Goal: Communication & Community: Answer question/provide support

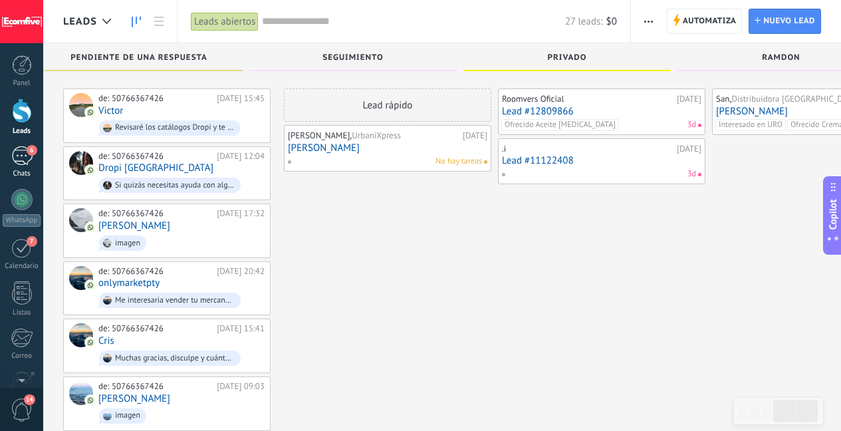
scroll to position [101, 0]
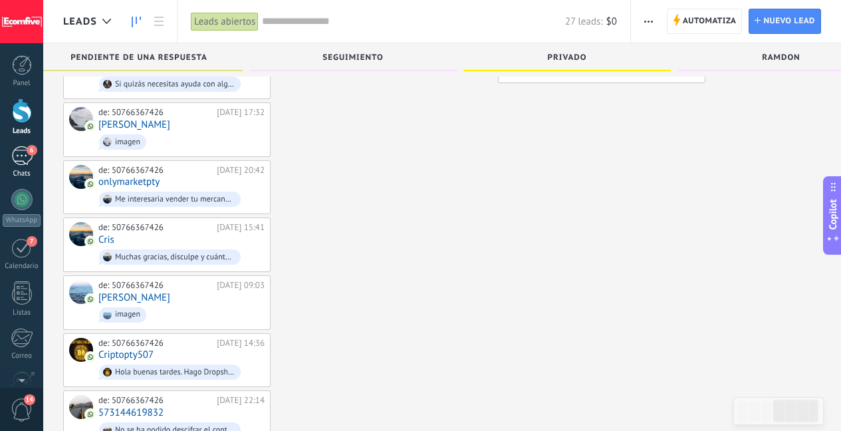
click at [29, 159] on div "6" at bounding box center [21, 155] width 21 height 19
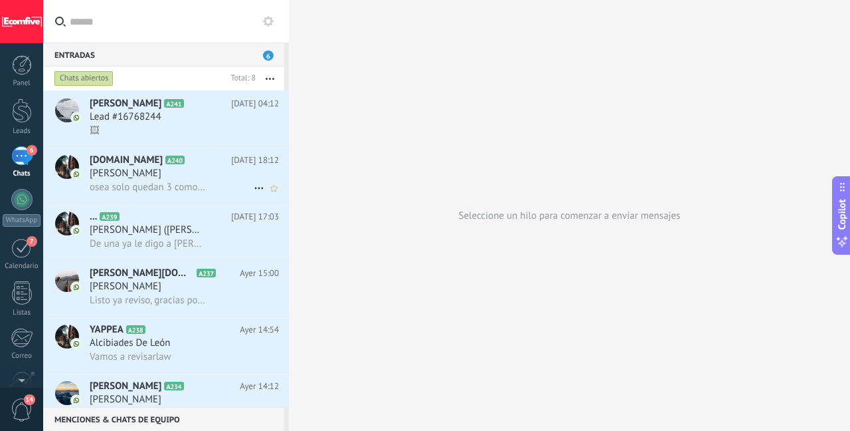
click at [153, 176] on span "[PERSON_NAME]" at bounding box center [126, 173] width 72 height 13
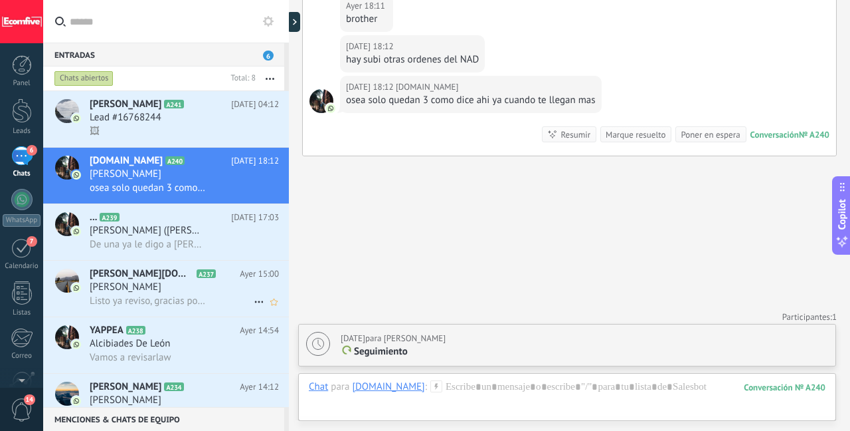
scroll to position [142, 0]
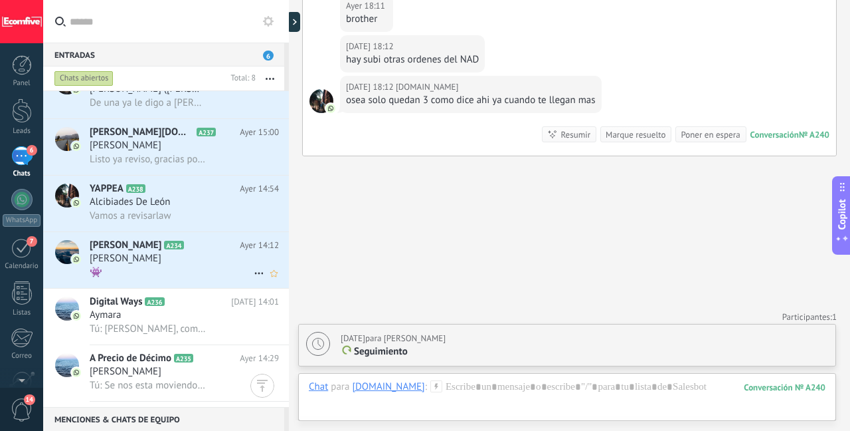
click at [207, 270] on div "👾" at bounding box center [184, 272] width 189 height 14
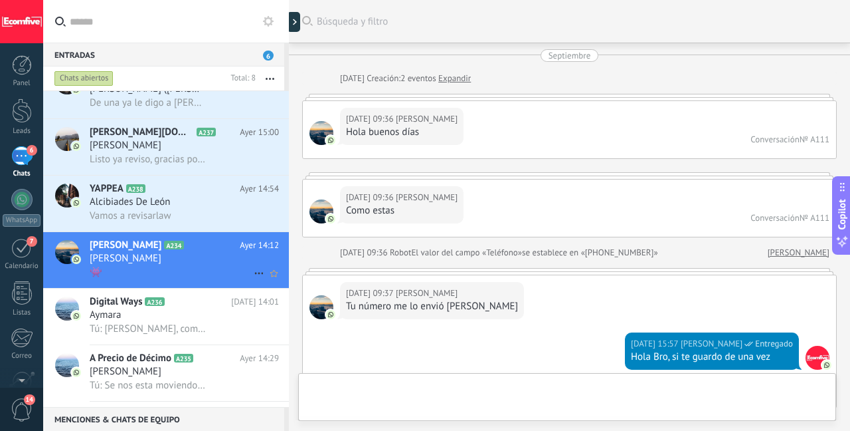
click at [199, 270] on div "👾" at bounding box center [184, 272] width 189 height 14
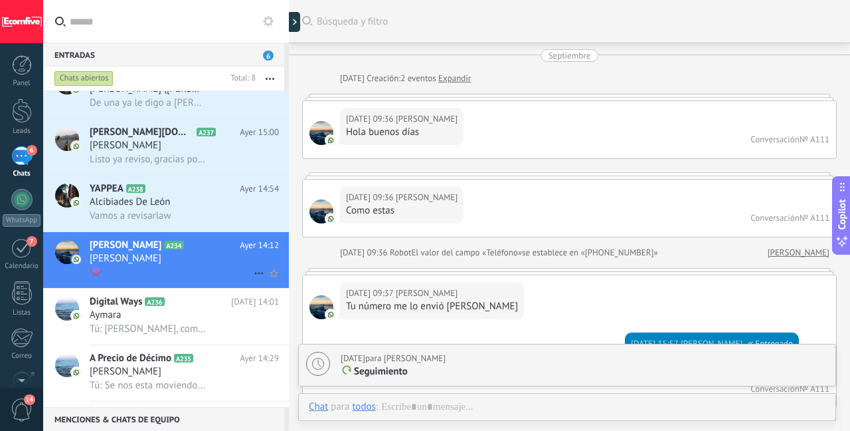
scroll to position [2238, 0]
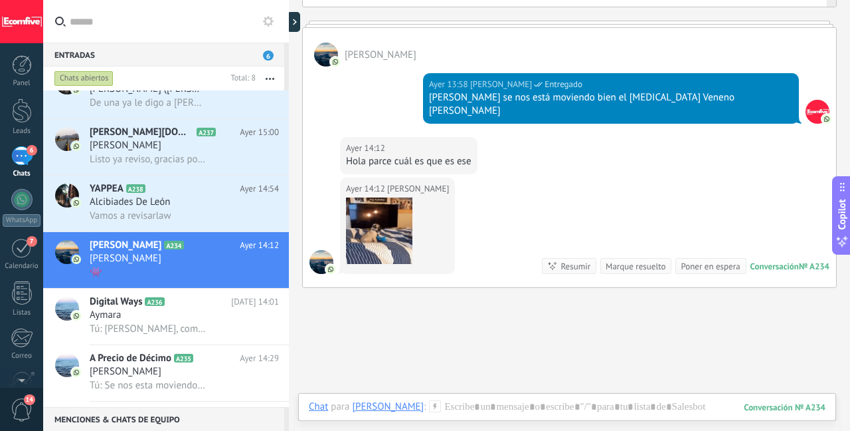
type textarea "**********"
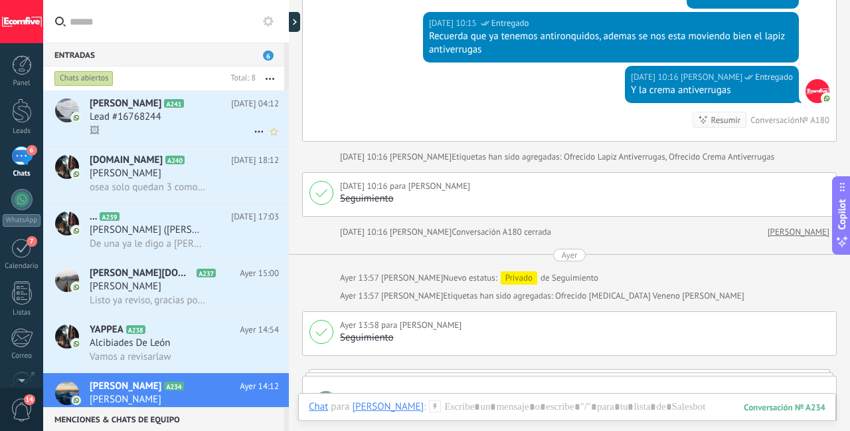
click at [186, 130] on div "🖼" at bounding box center [184, 131] width 189 height 14
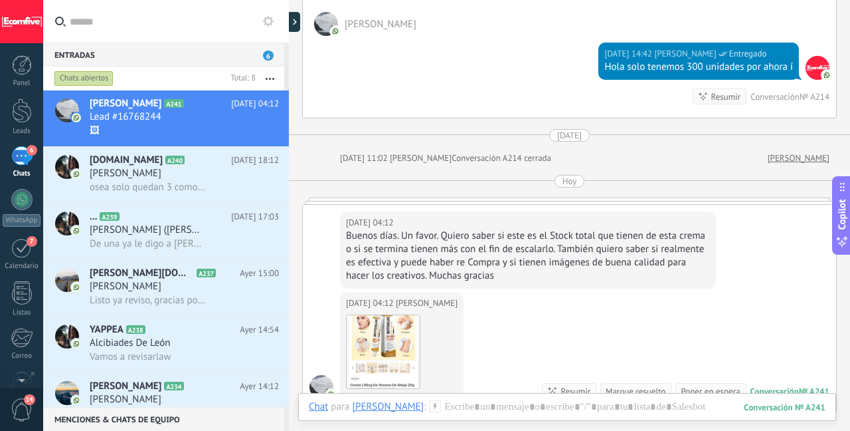
scroll to position [429, 0]
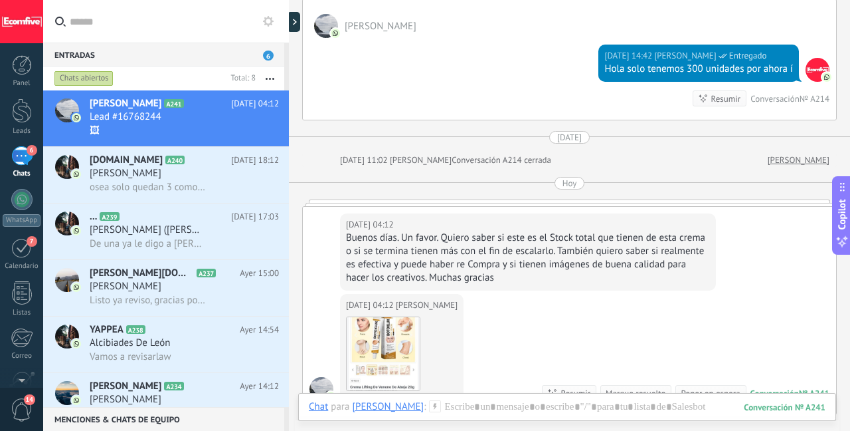
click at [480, 241] on div "Buenos días. Un favor. Quiero saber si este es el Stock total que tienen de est…" at bounding box center [528, 257] width 364 height 53
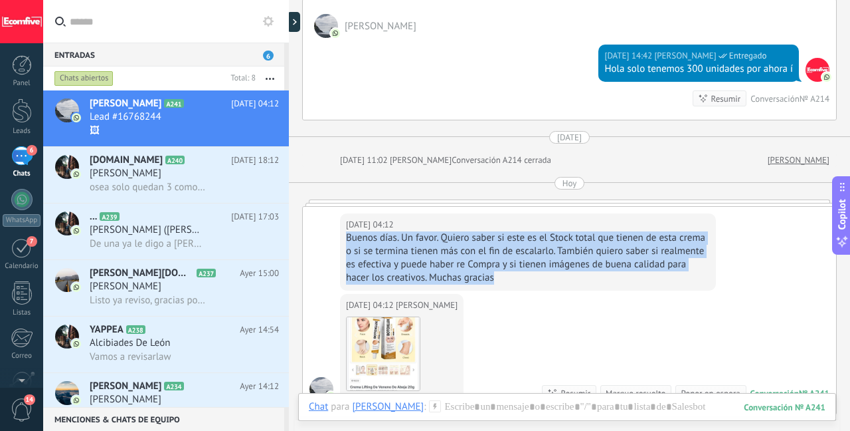
click at [480, 241] on div "Buenos días. Un favor. Quiero saber si este es el Stock total que tienen de est…" at bounding box center [528, 257] width 364 height 53
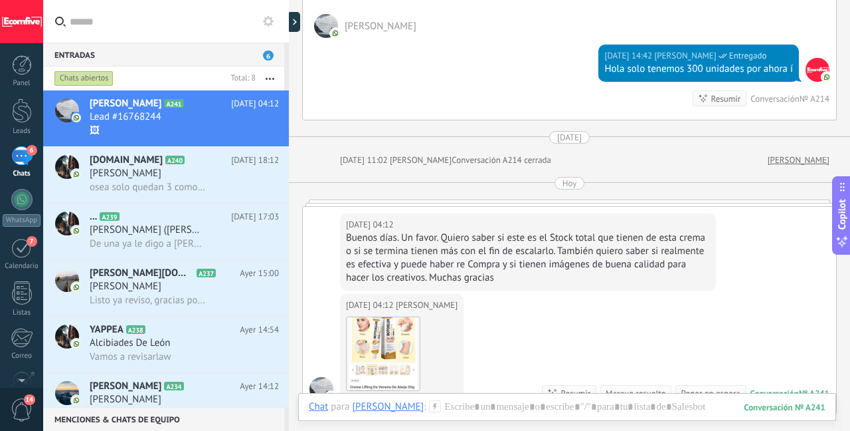
click at [588, 241] on div "Buenos días. Un favor. Quiero saber si este es el Stock total que tienen de est…" at bounding box center [528, 257] width 364 height 53
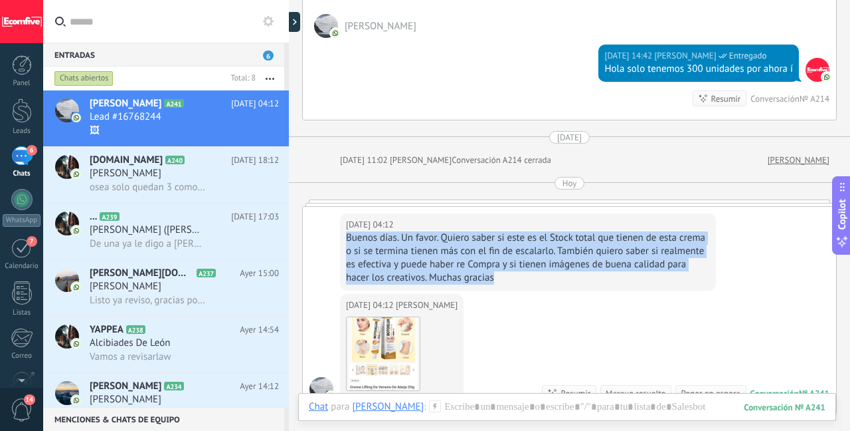
click at [588, 241] on div "Buenos días. Un favor. Quiero saber si este es el Stock total que tienen de est…" at bounding box center [528, 257] width 364 height 53
click at [468, 247] on div "Buenos días. Un favor. Quiero saber si este es el Stock total que tienen de est…" at bounding box center [528, 257] width 364 height 53
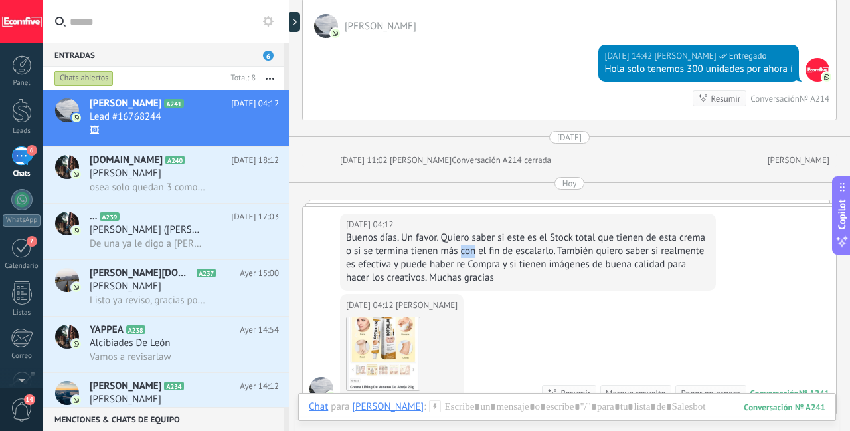
click at [468, 247] on div "Buenos días. Un favor. Quiero saber si este es el Stock total que tienen de est…" at bounding box center [528, 257] width 364 height 53
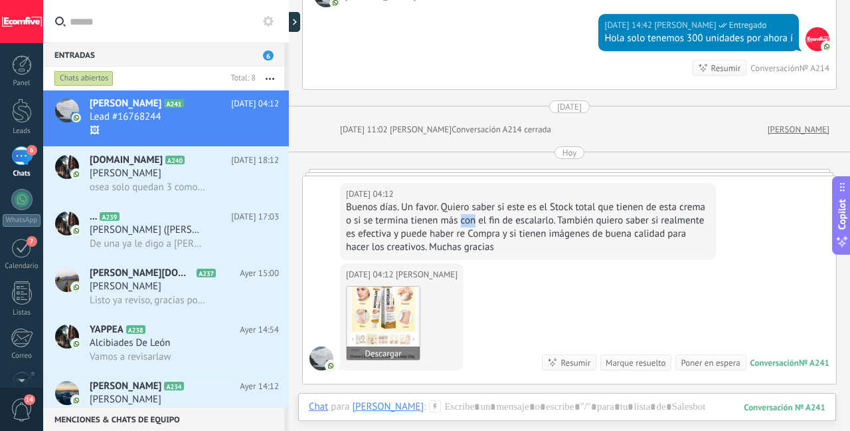
click at [393, 304] on img at bounding box center [383, 322] width 73 height 73
click at [557, 230] on div "Buenos días. Un favor. Quiero saber si este es el Stock total que tienen de est…" at bounding box center [528, 227] width 364 height 53
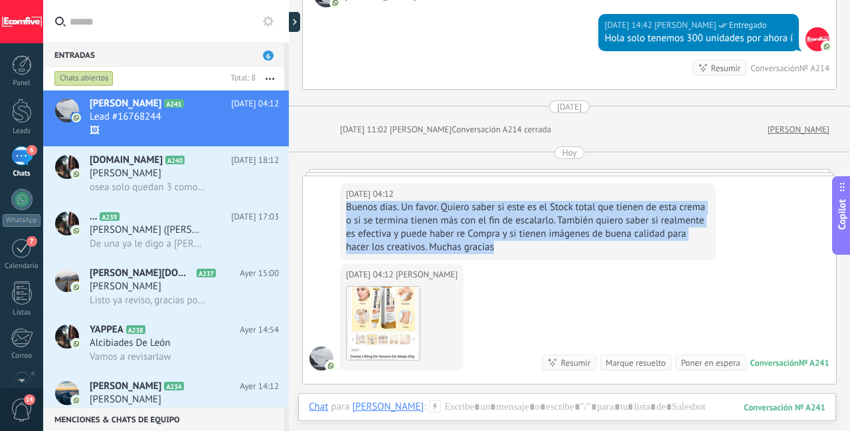
click at [557, 230] on div "Buenos días. Un favor. Quiero saber si este es el Stock total que tienen de est…" at bounding box center [528, 227] width 364 height 53
click at [490, 404] on div at bounding box center [567, 420] width 517 height 40
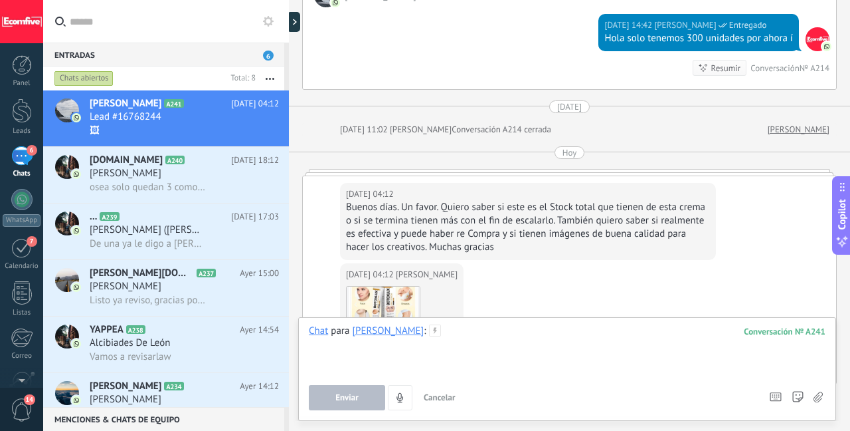
click at [482, 342] on div at bounding box center [567, 349] width 517 height 50
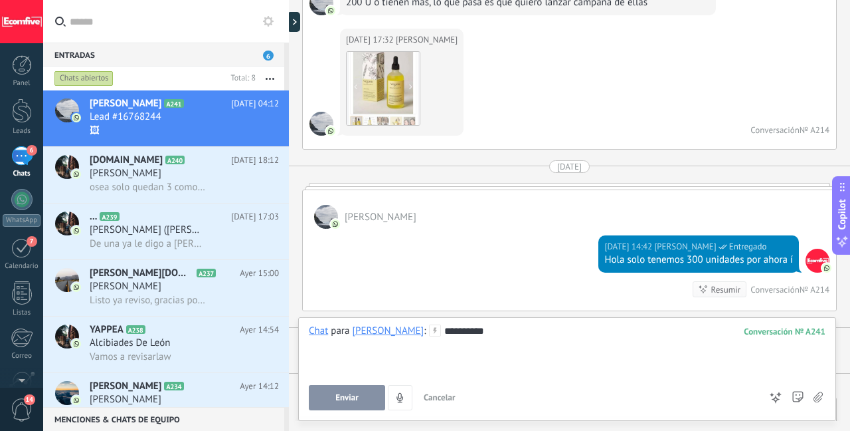
scroll to position [645, 0]
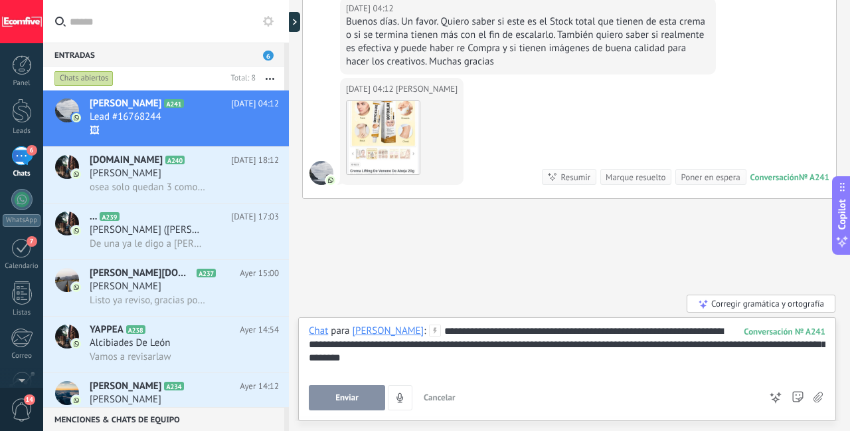
click at [351, 400] on span "Enviar" at bounding box center [347, 397] width 23 height 9
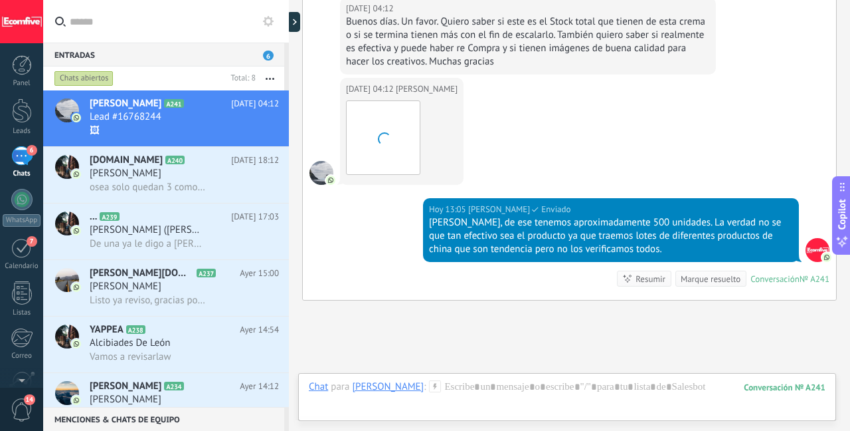
scroll to position [747, 0]
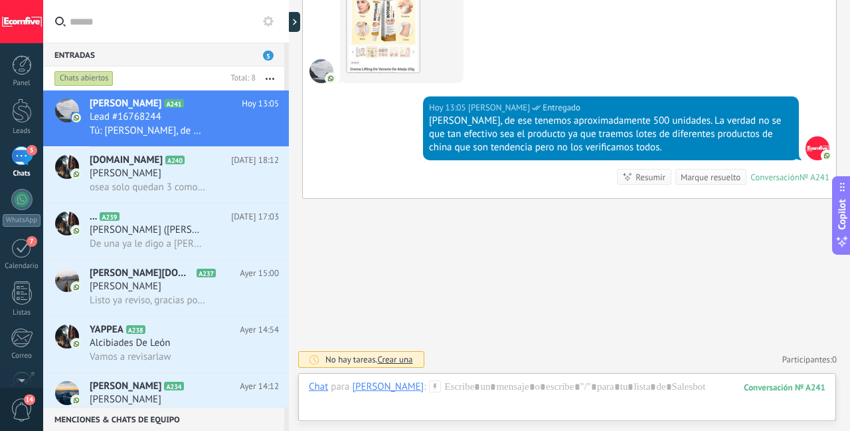
click at [204, 295] on h3 "Listo ya reviso, gracias por la info" at bounding box center [151, 300] width 123 height 13
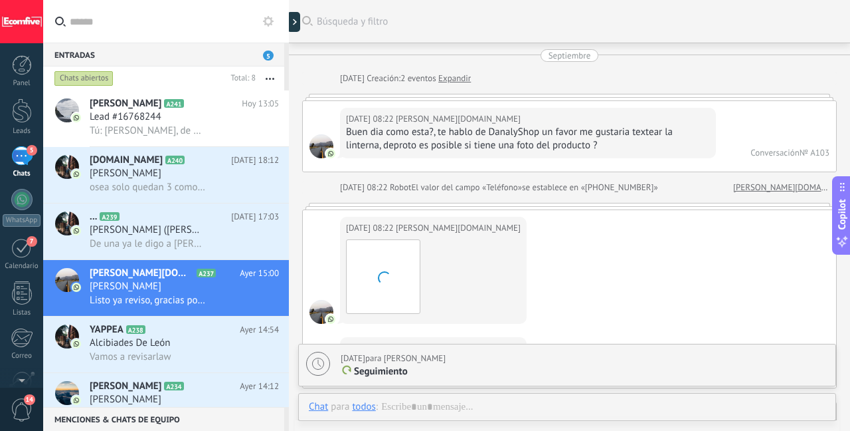
scroll to position [2815, 0]
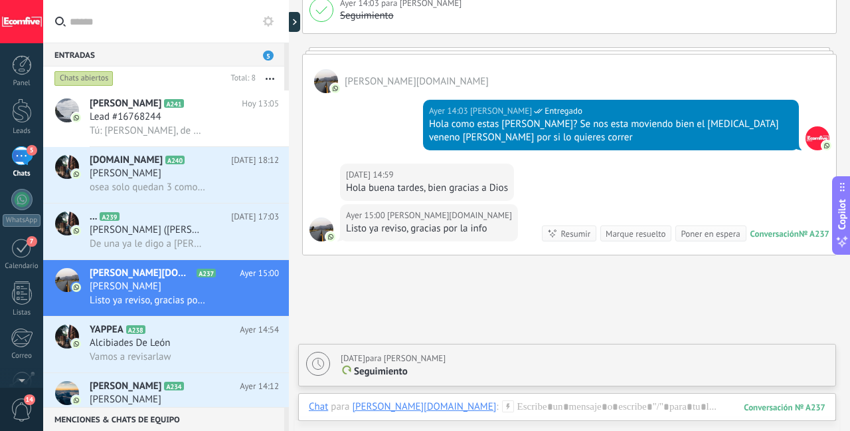
click at [609, 227] on div "Marque resuelto" at bounding box center [636, 233] width 60 height 13
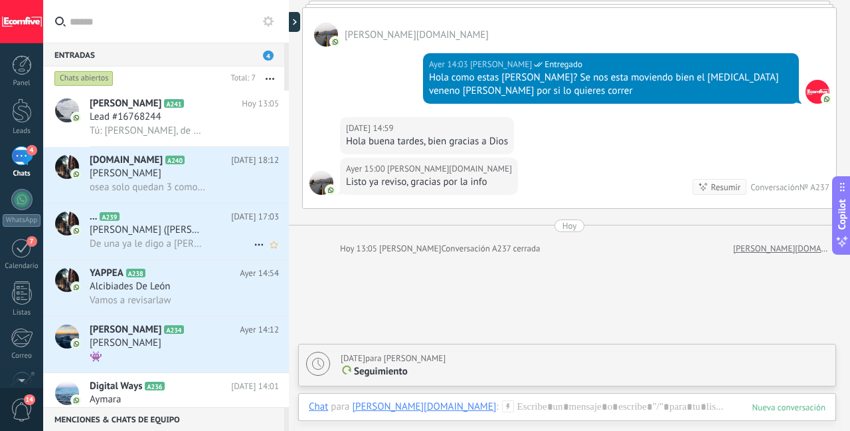
click at [173, 237] on span "De una ya le digo a [PERSON_NAME]" at bounding box center [148, 243] width 116 height 13
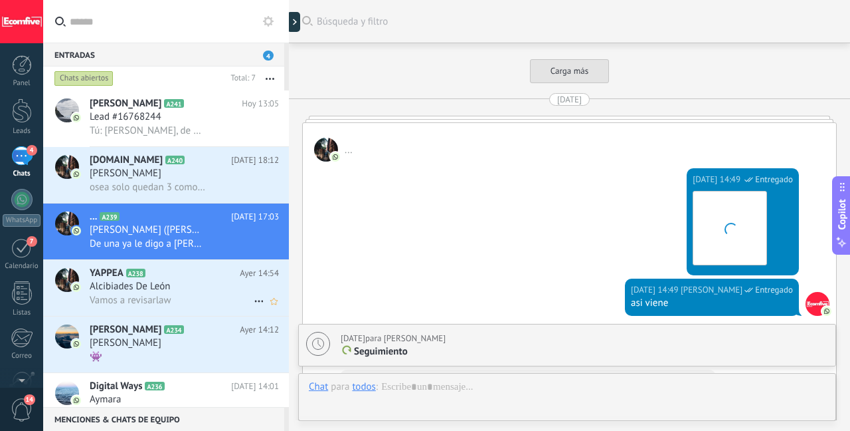
scroll to position [2407, 0]
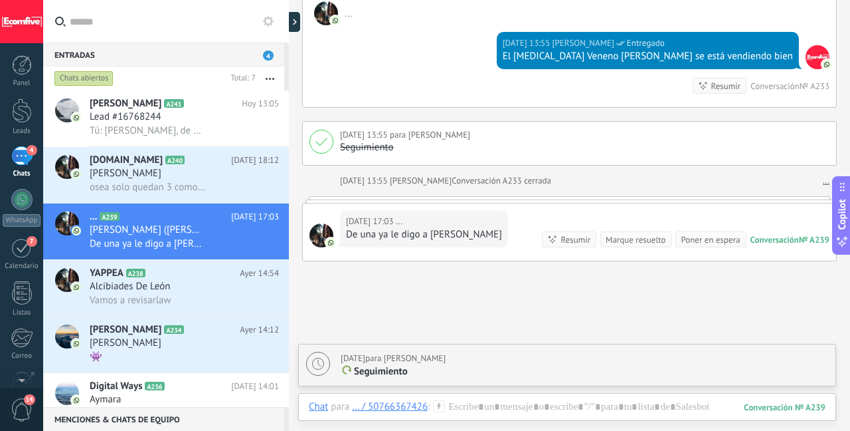
click at [648, 233] on div "Marque resuelto" at bounding box center [636, 239] width 60 height 13
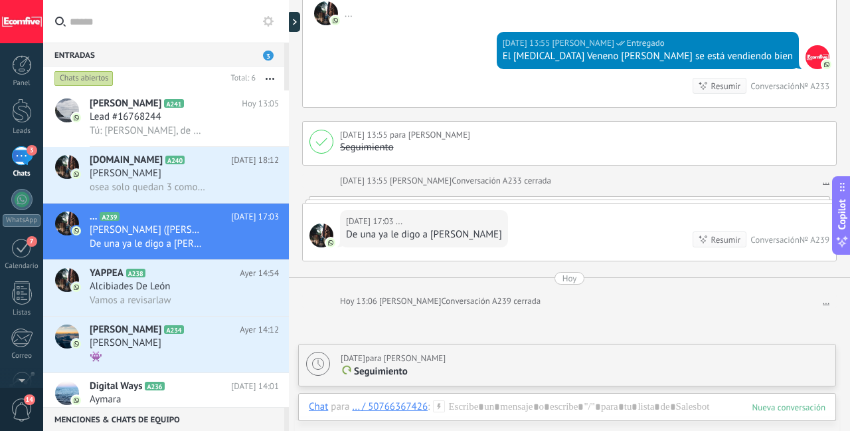
scroll to position [2454, 0]
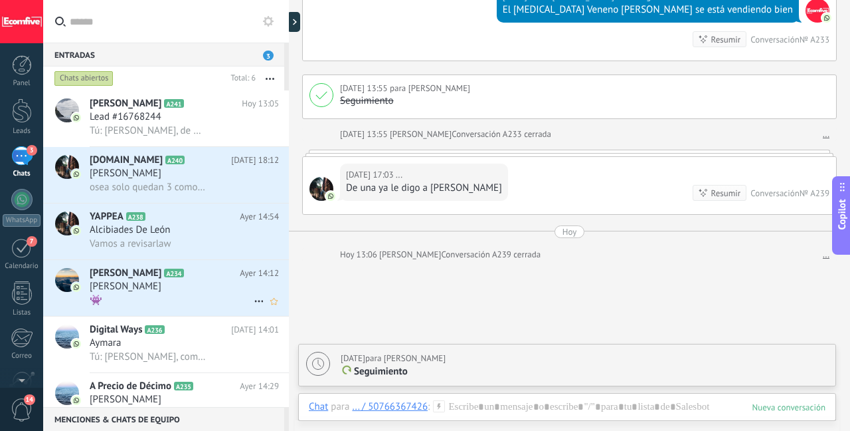
click at [144, 280] on span "[PERSON_NAME]" at bounding box center [126, 286] width 72 height 13
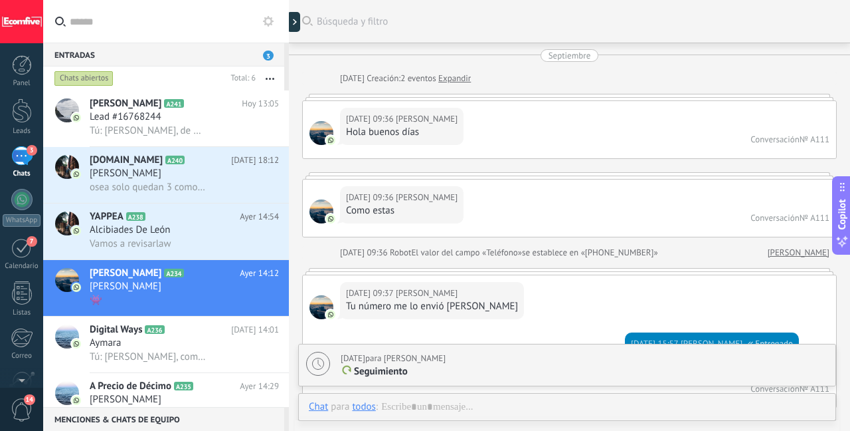
scroll to position [2242, 0]
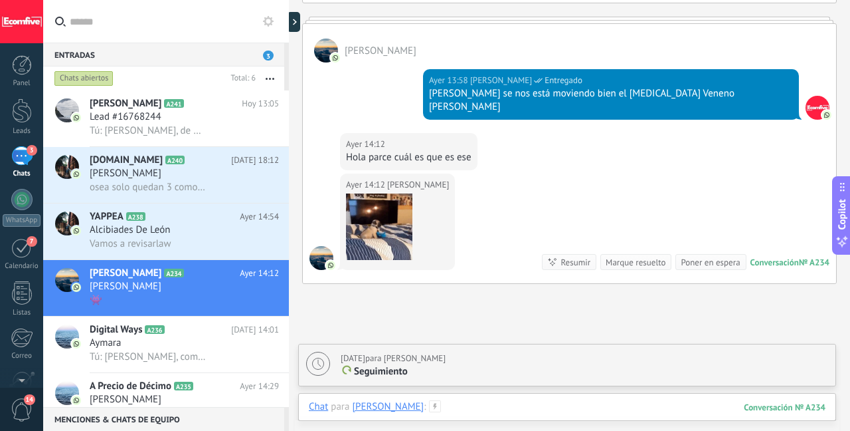
click at [500, 408] on div at bounding box center [567, 420] width 517 height 40
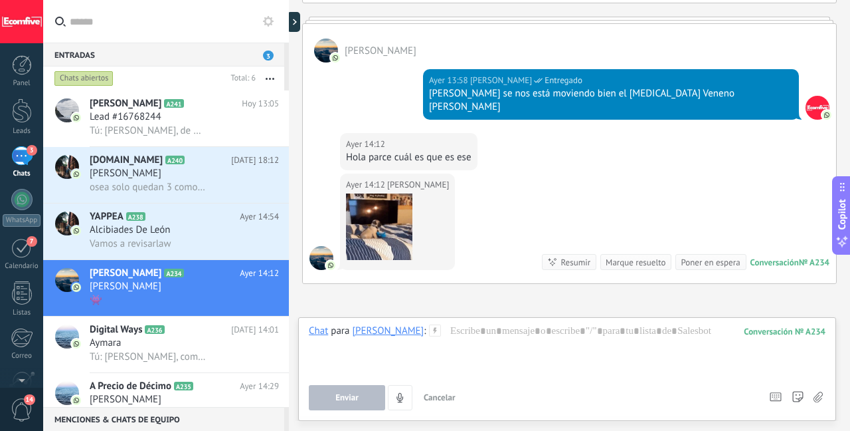
click at [819, 397] on icon at bounding box center [818, 396] width 9 height 11
click at [0, 0] on input "file" at bounding box center [0, 0] width 0 height 0
click at [817, 402] on use at bounding box center [818, 396] width 9 height 11
click at [0, 0] on input "file" at bounding box center [0, 0] width 0 height 0
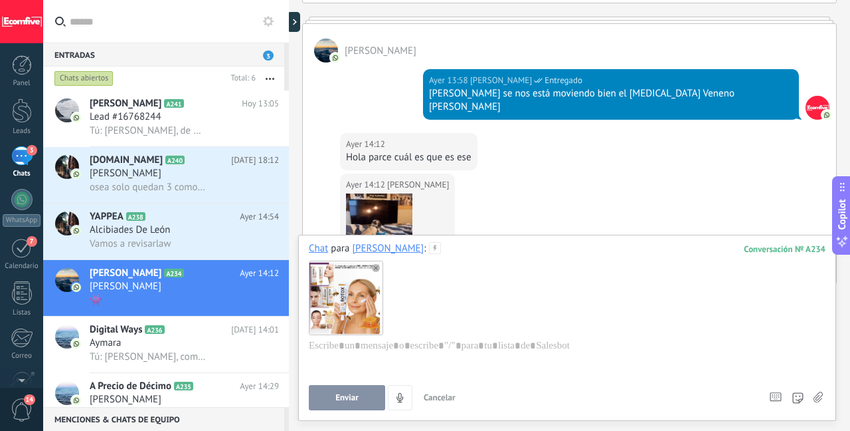
click at [353, 393] on span "Enviar" at bounding box center [347, 397] width 23 height 9
type textarea "**********"
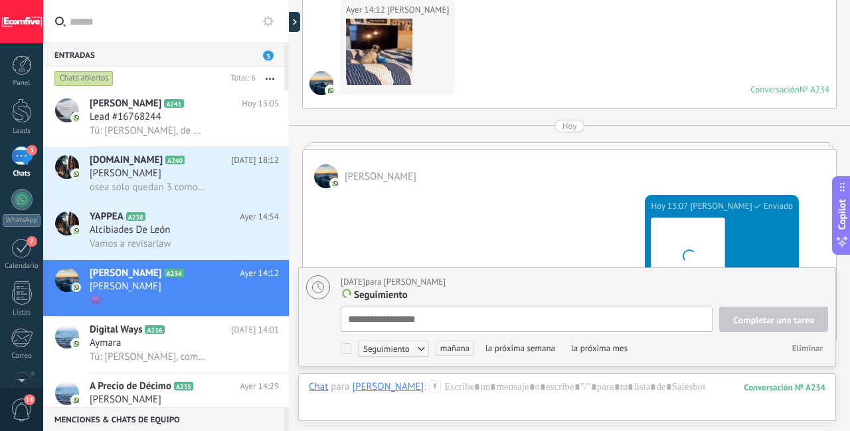
scroll to position [13, 0]
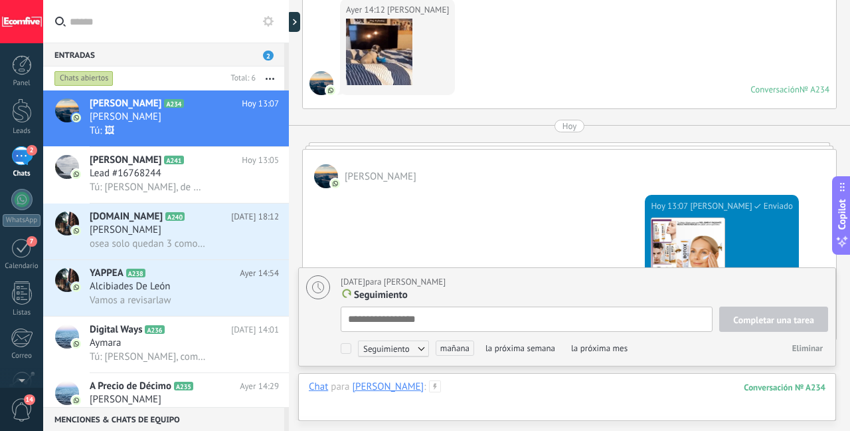
click at [483, 385] on div at bounding box center [567, 400] width 517 height 40
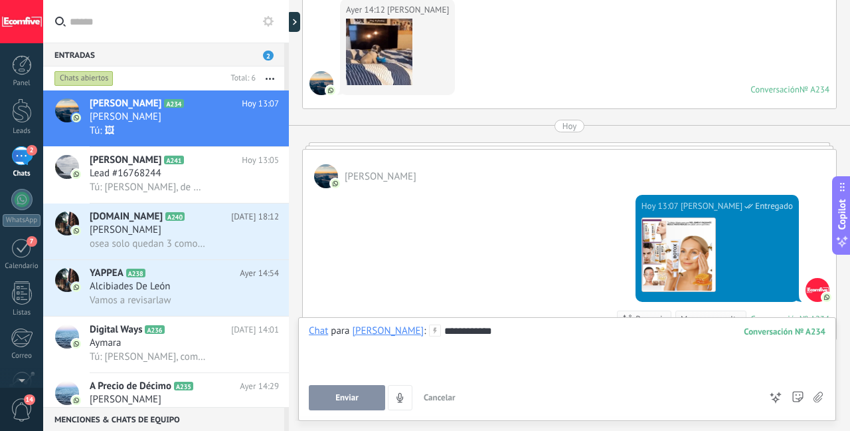
click at [343, 391] on button "Enviar" at bounding box center [347, 397] width 76 height 25
type textarea "**********"
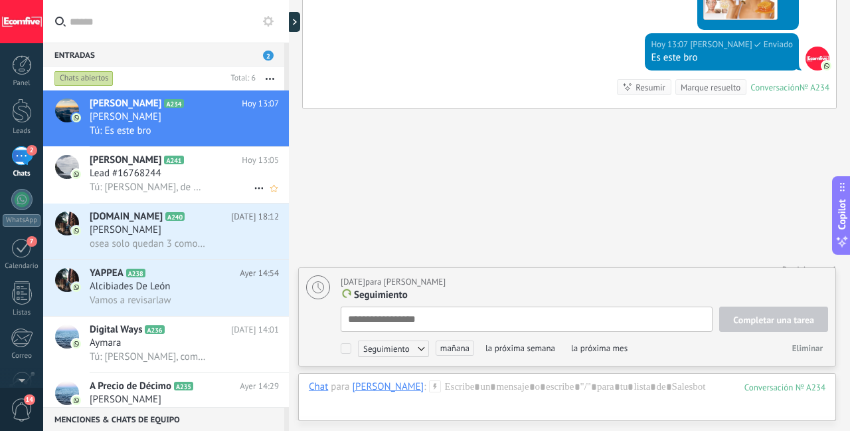
click at [143, 176] on span "Lead #16768244" at bounding box center [126, 173] width 72 height 13
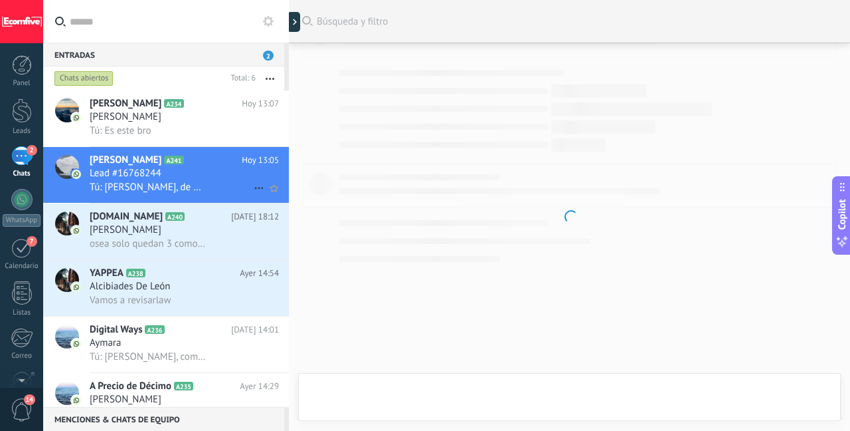
scroll to position [679, 0]
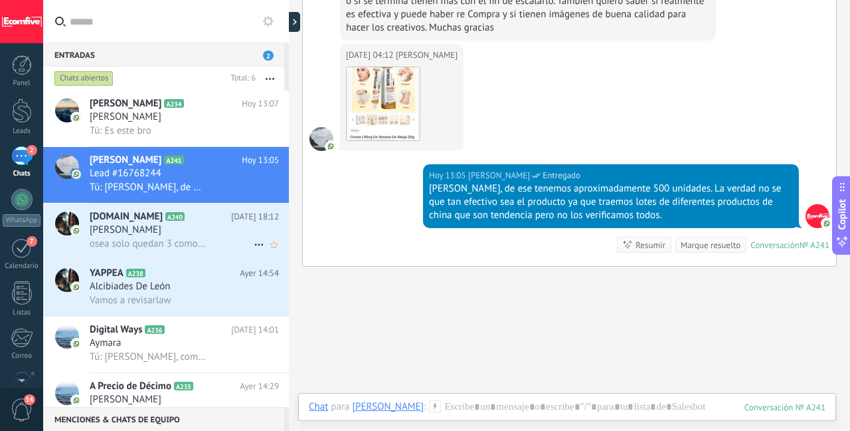
click at [161, 224] on h3 "[PERSON_NAME]" at bounding box center [129, 229] width 78 height 13
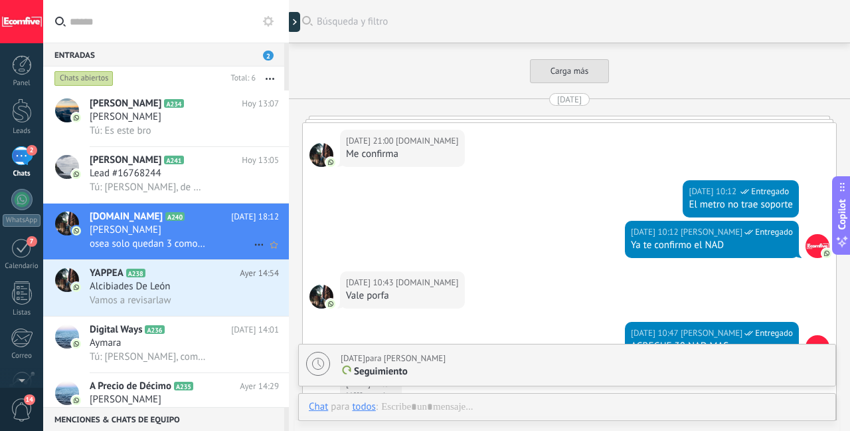
scroll to position [2676, 0]
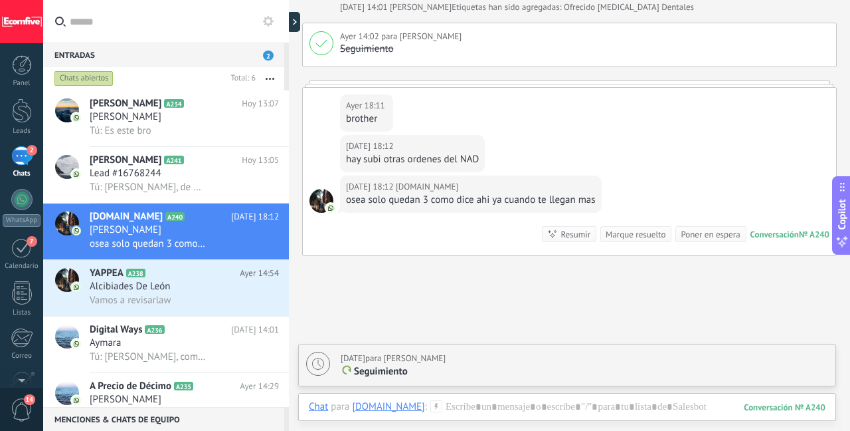
click at [466, 205] on div "osea solo quedan 3 como dice ahi ya cuando te llegan mas" at bounding box center [471, 199] width 250 height 13
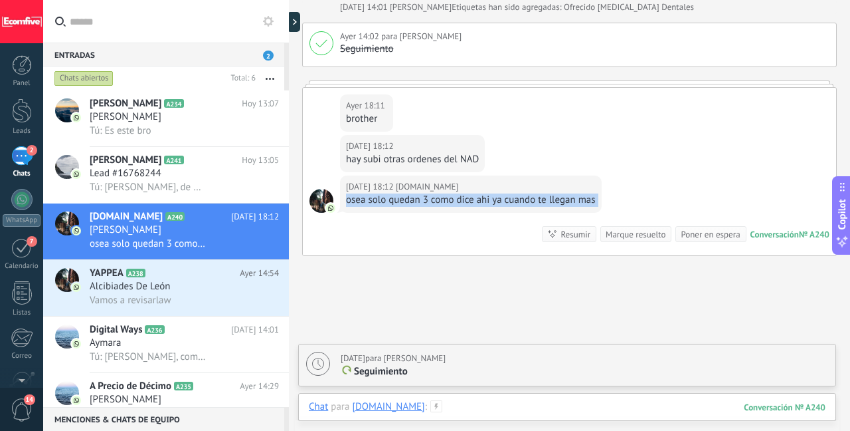
click at [496, 409] on div at bounding box center [567, 420] width 517 height 40
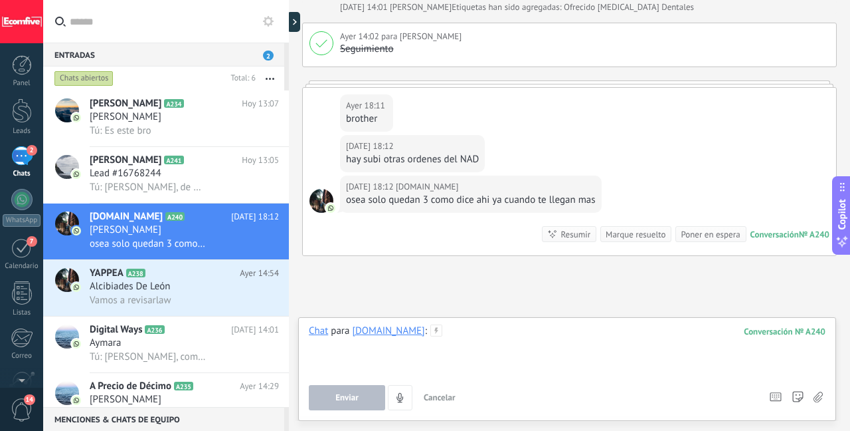
click at [490, 363] on div at bounding box center [567, 349] width 517 height 50
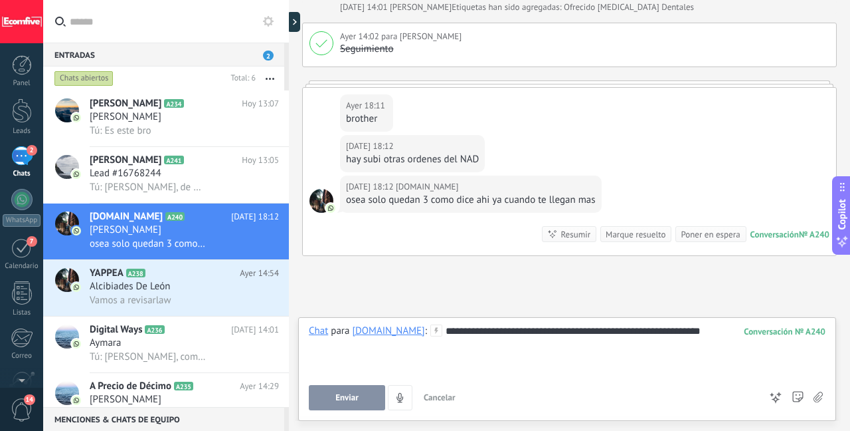
click at [377, 400] on button "Enviar" at bounding box center [347, 397] width 76 height 25
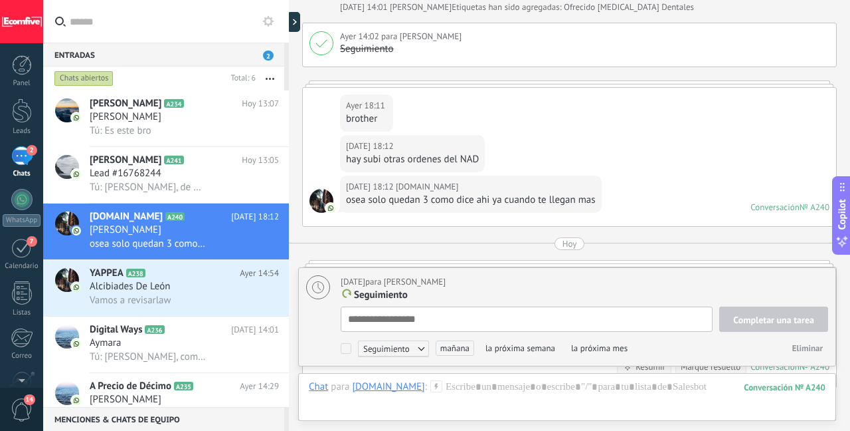
type textarea "**********"
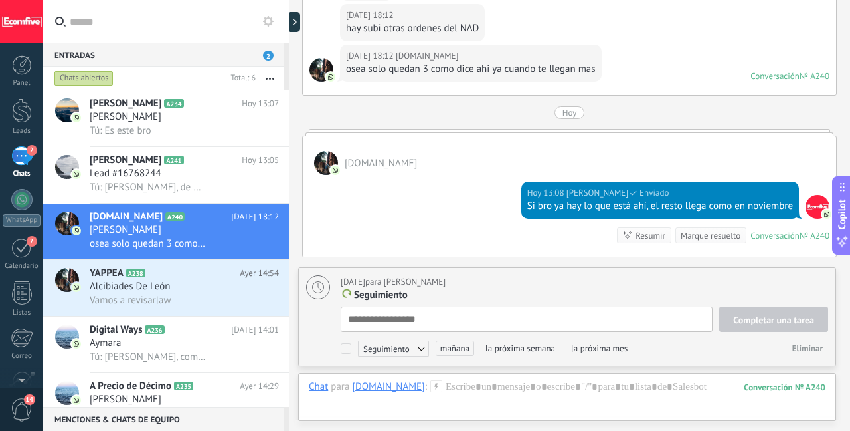
scroll to position [13, 0]
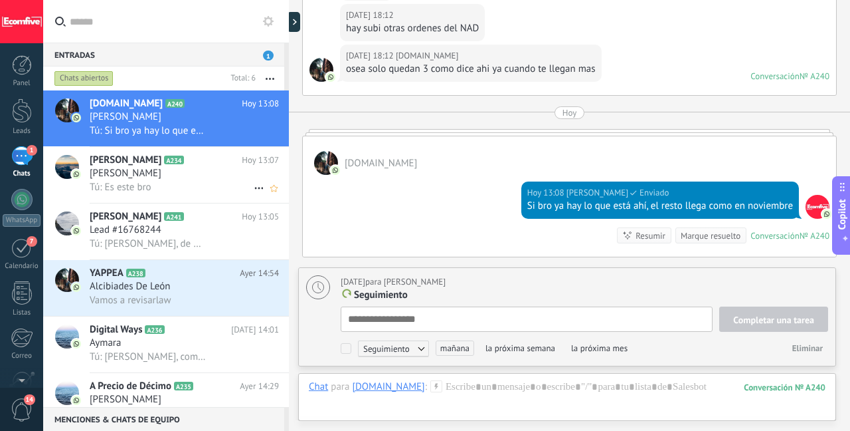
click at [205, 199] on div "[PERSON_NAME] A234 [DATE] 13:07 [PERSON_NAME]: Es este bro" at bounding box center [189, 175] width 199 height 56
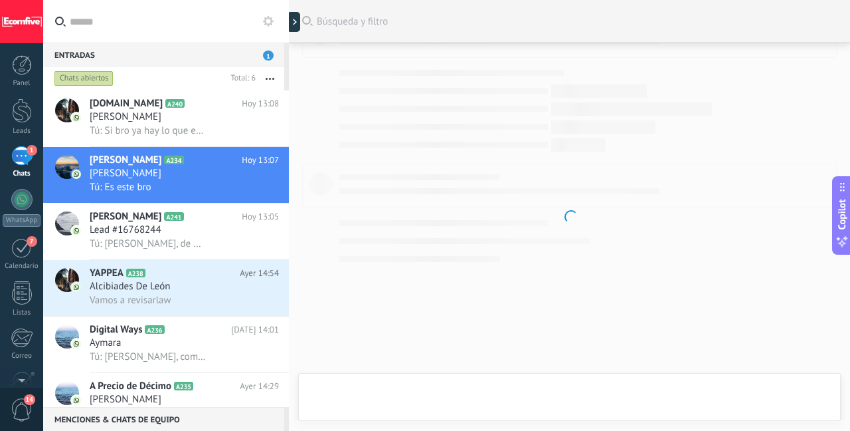
scroll to position [2513, 0]
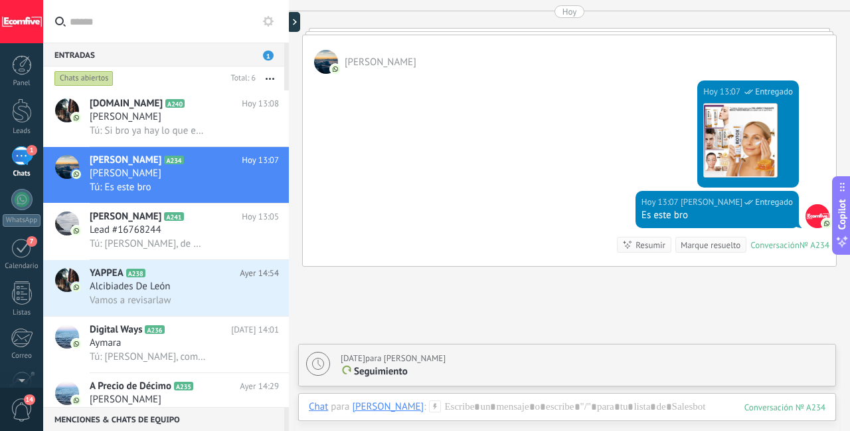
click at [681, 239] on div "Marque resuelto" at bounding box center [711, 245] width 60 height 13
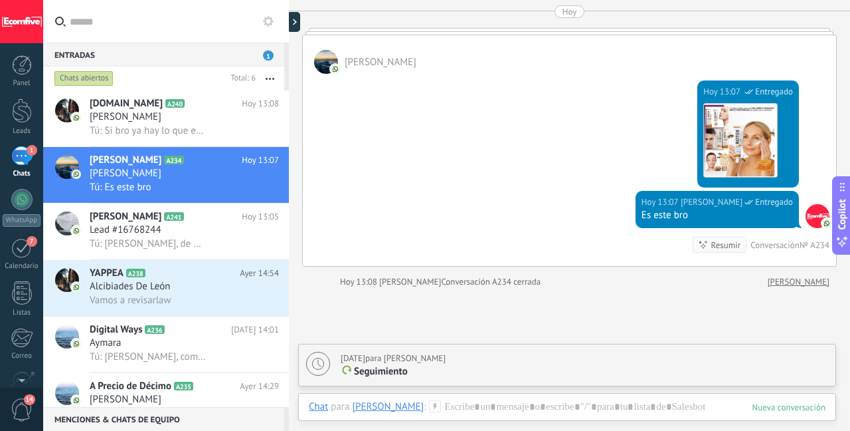
scroll to position [2535, 0]
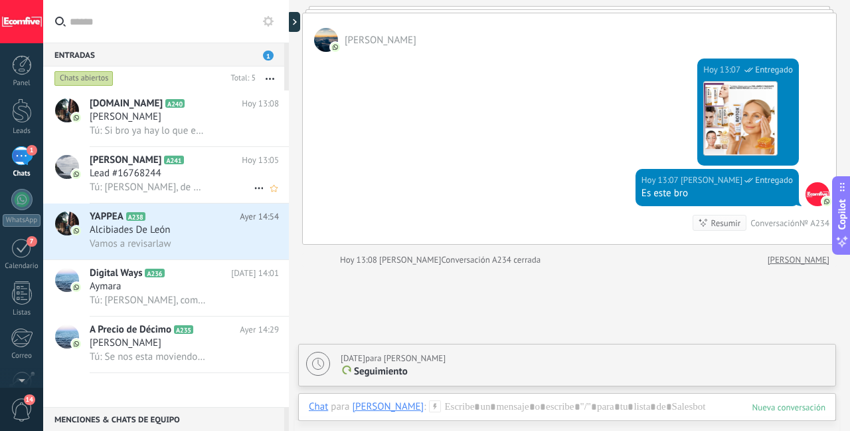
click at [168, 183] on span "Tú: [PERSON_NAME], de ese tenemos aproximadamente 500 unidades. La verdad no se…" at bounding box center [148, 187] width 116 height 13
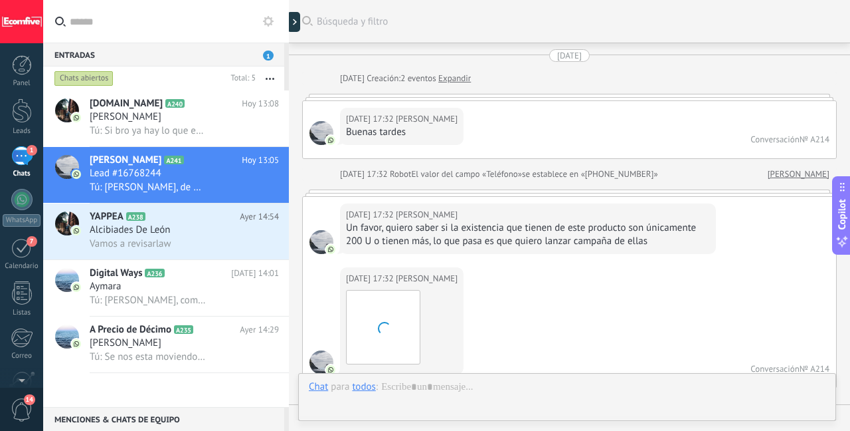
scroll to position [747, 0]
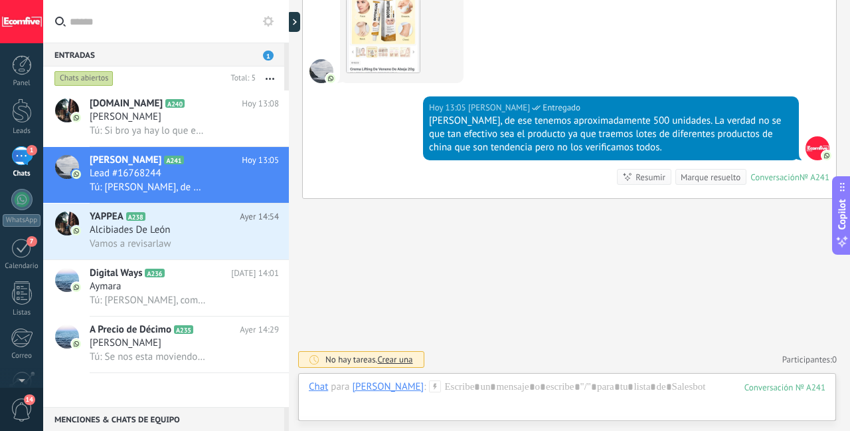
click at [686, 182] on div "Marque resuelto" at bounding box center [711, 177] width 60 height 13
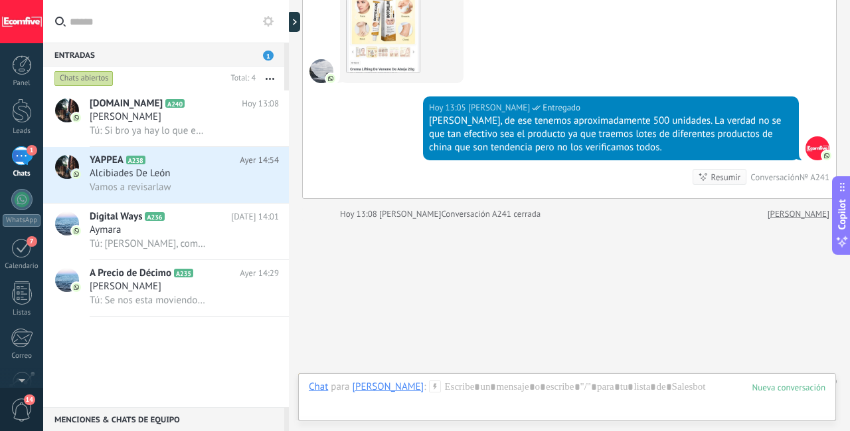
scroll to position [769, 0]
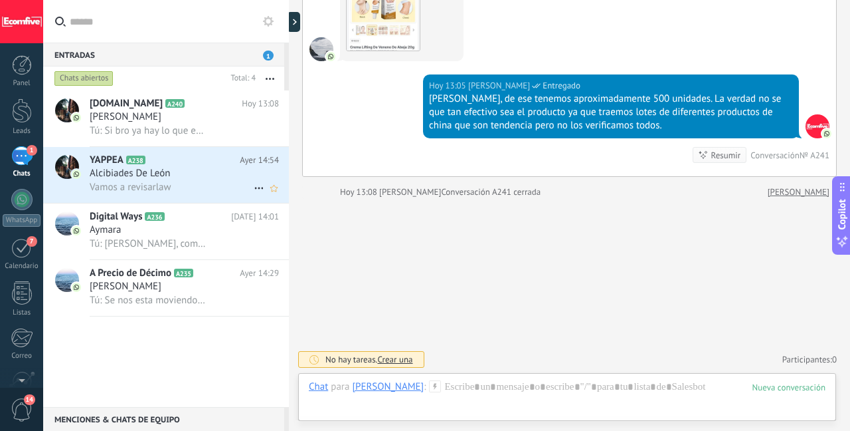
click at [219, 174] on div "Alcibiades De León" at bounding box center [184, 173] width 189 height 13
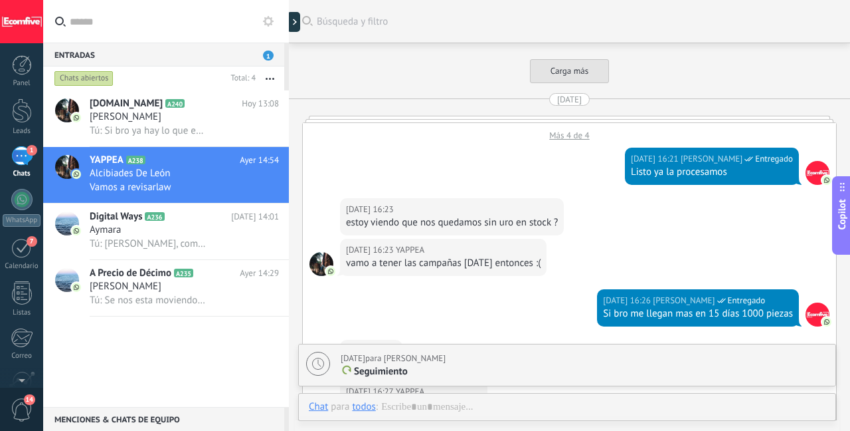
scroll to position [2436, 0]
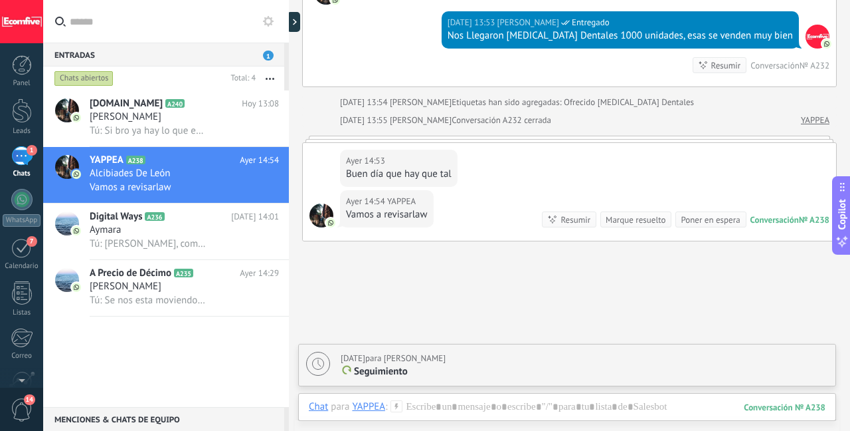
click at [652, 223] on div "Marque resuelto" at bounding box center [636, 219] width 60 height 13
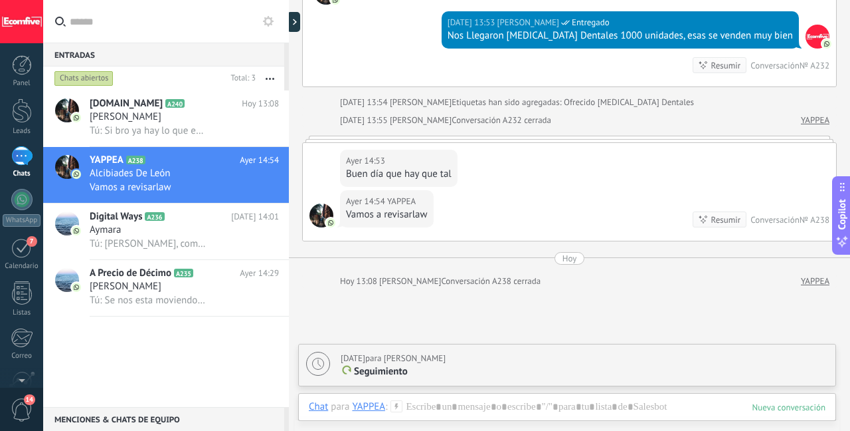
scroll to position [2483, 0]
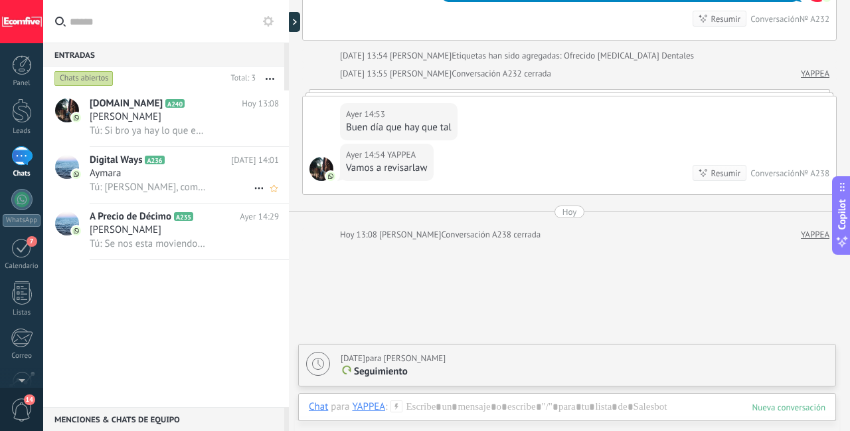
click at [165, 182] on span "Tú: [PERSON_NAME], como estas? se nos esta moviendo bien el [MEDICAL_DATA] Vene…" at bounding box center [148, 187] width 116 height 13
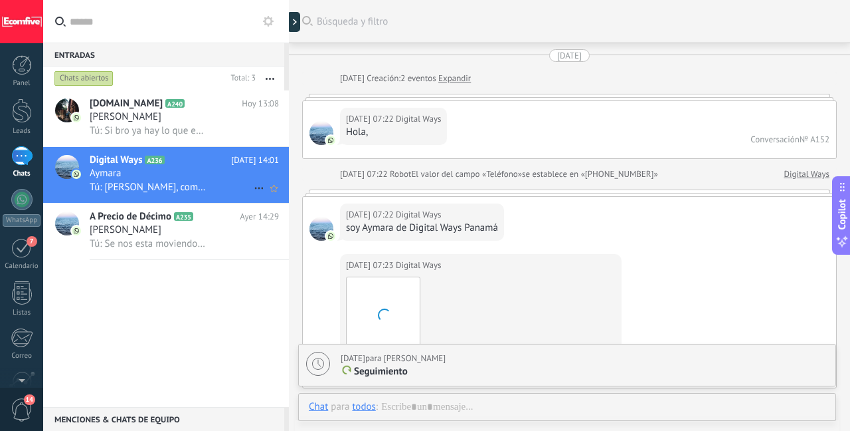
scroll to position [1414, 0]
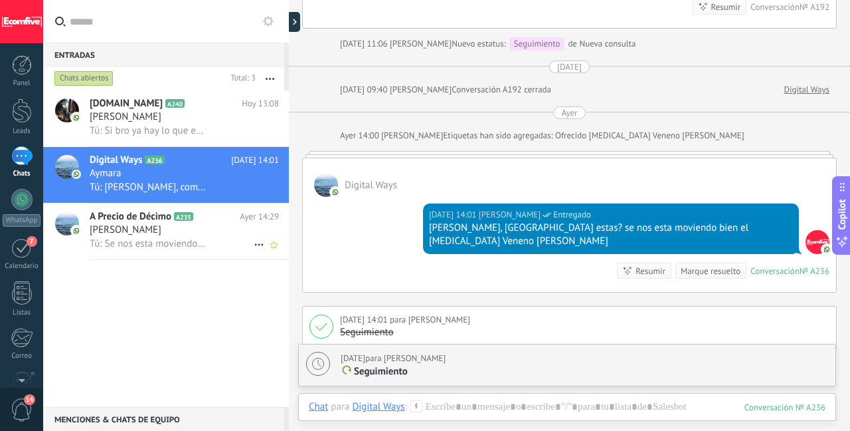
click at [165, 231] on div "[PERSON_NAME]" at bounding box center [184, 229] width 189 height 13
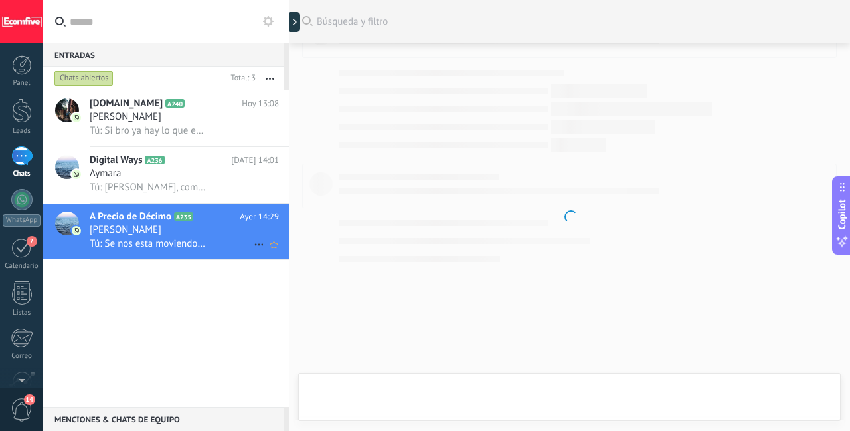
scroll to position [3216, 0]
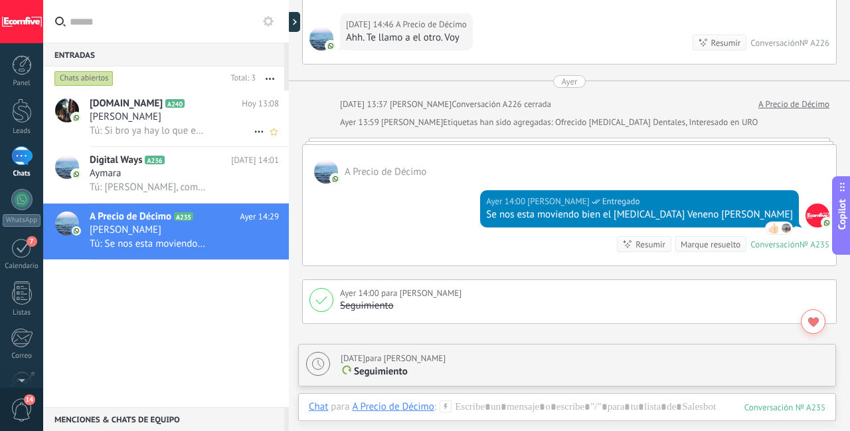
click at [154, 124] on span "Tú: Si bro ya hay lo que está ahí, el resto llega como en noviembre" at bounding box center [148, 130] width 116 height 13
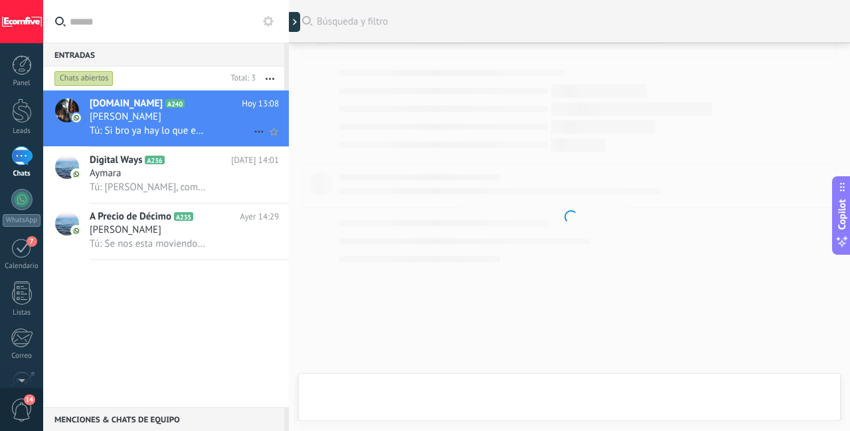
scroll to position [2783, 0]
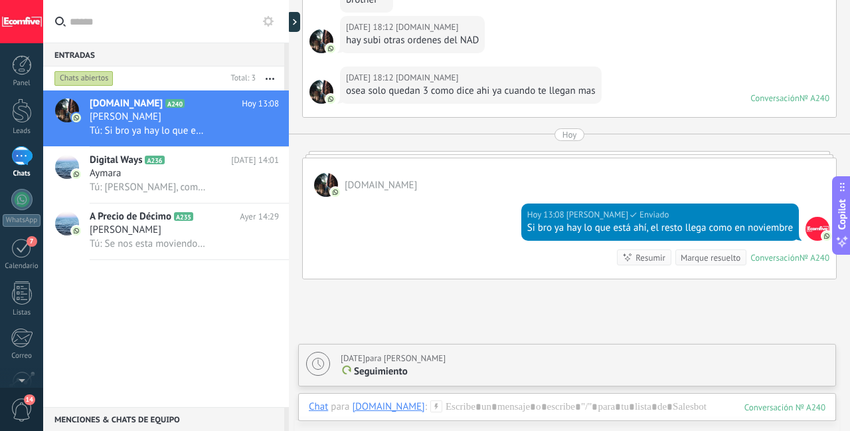
click at [681, 259] on div "Marque resuelto" at bounding box center [711, 257] width 60 height 13
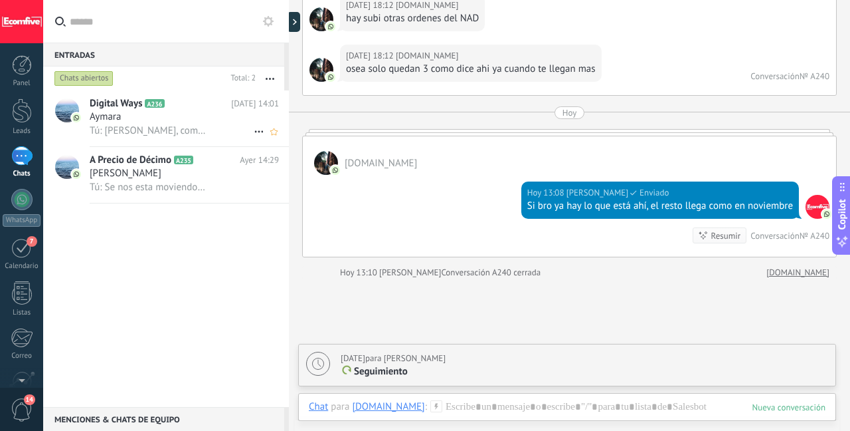
click at [182, 118] on div "Aymara" at bounding box center [184, 116] width 189 height 13
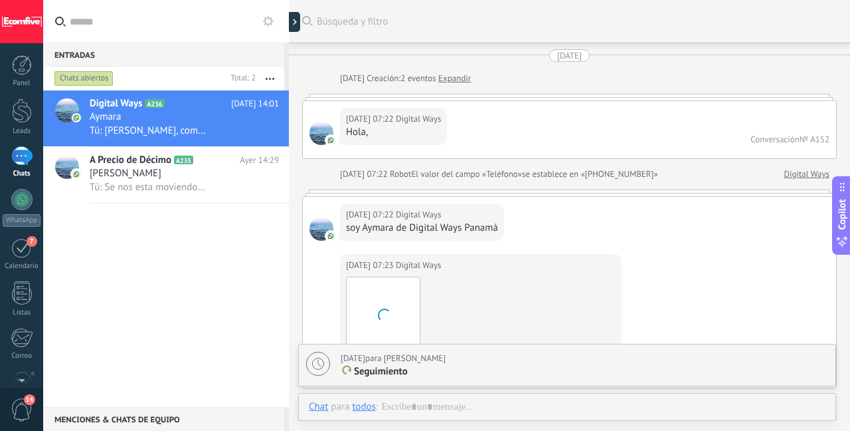
scroll to position [1414, 0]
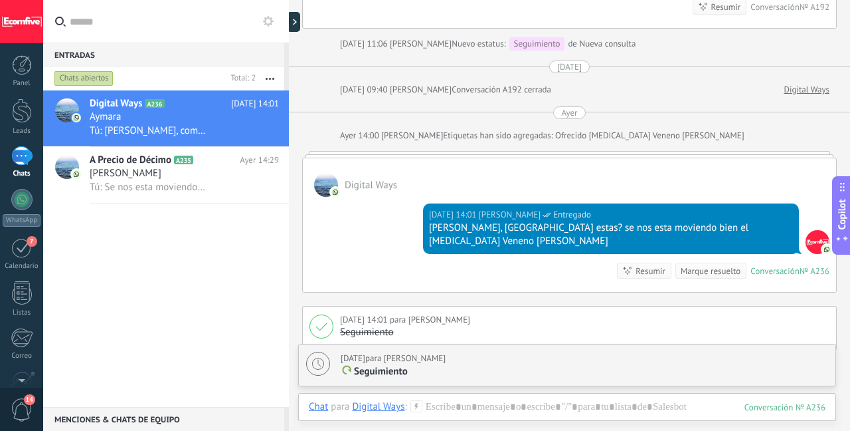
click at [684, 264] on div "Marque resuelto" at bounding box center [711, 270] width 60 height 13
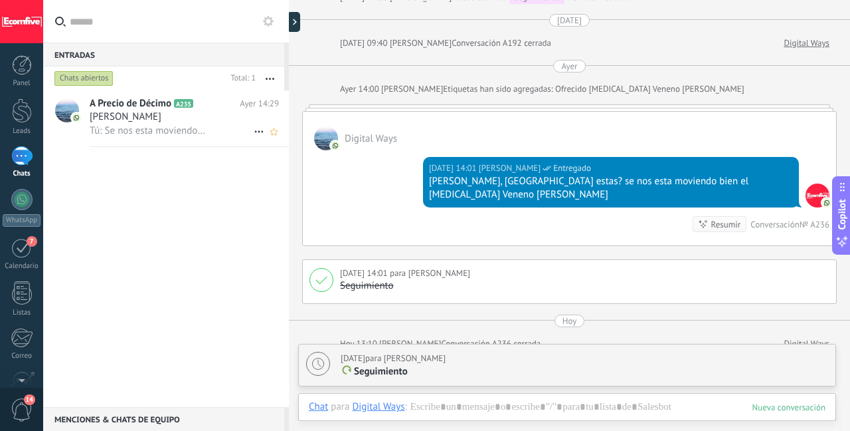
click at [176, 117] on div "[PERSON_NAME]" at bounding box center [184, 116] width 189 height 13
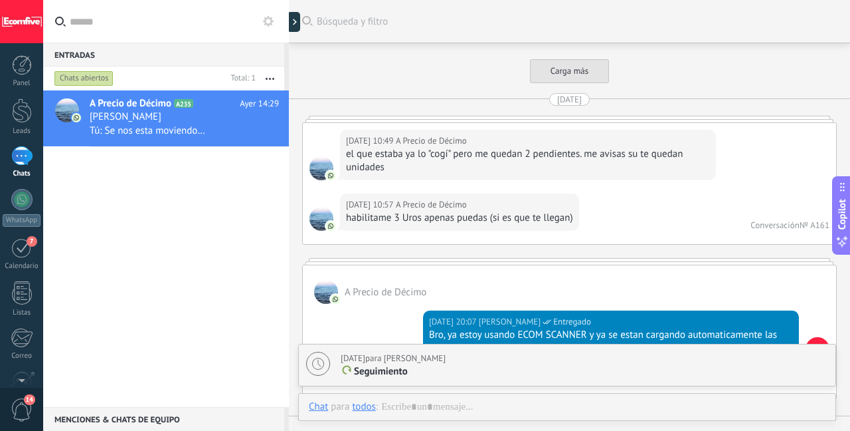
scroll to position [3216, 0]
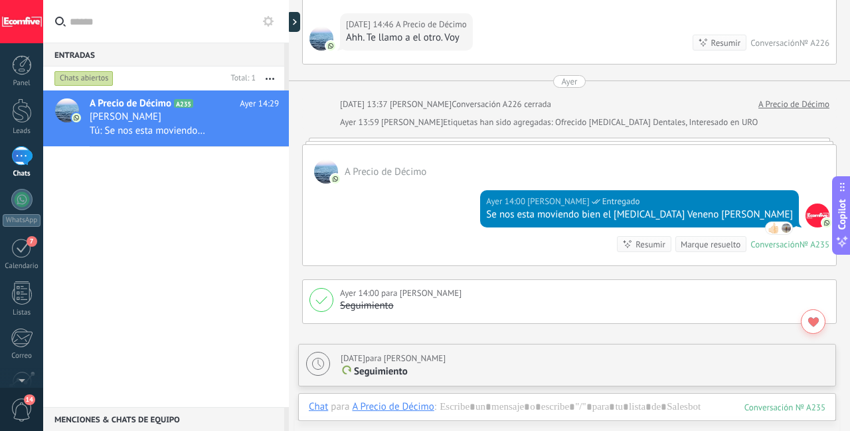
click at [702, 250] on div "Marque resuelto" at bounding box center [711, 244] width 60 height 13
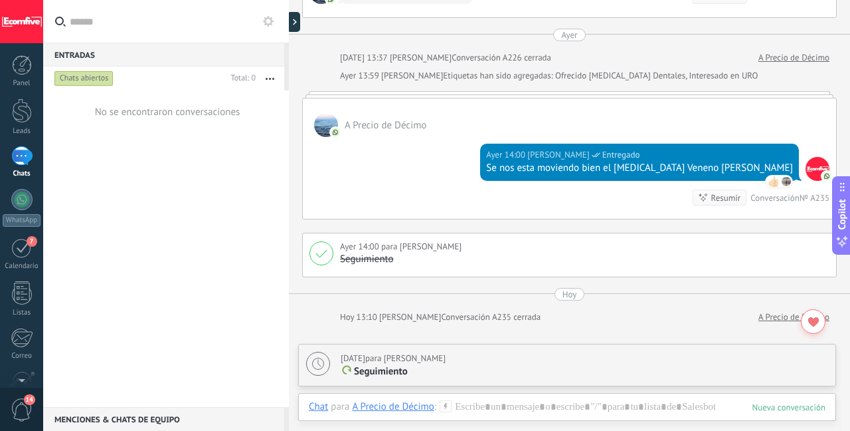
click at [27, 151] on div "1" at bounding box center [21, 155] width 21 height 19
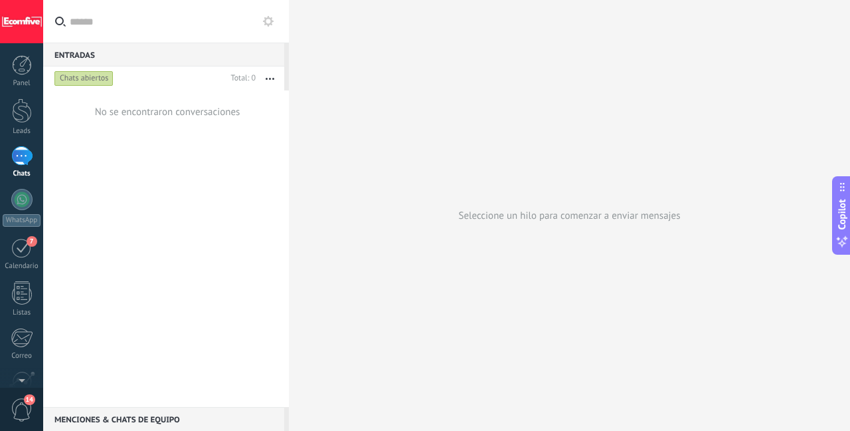
click at [29, 162] on div "1" at bounding box center [21, 155] width 21 height 19
